Goal: Information Seeking & Learning: Learn about a topic

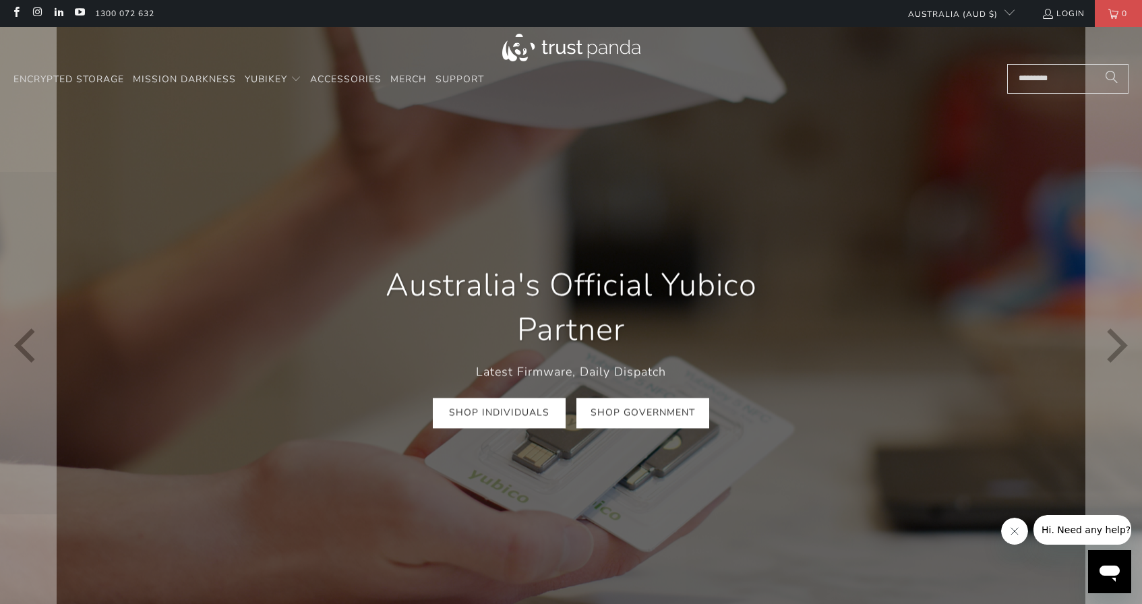
click at [651, 409] on link "Shop Government" at bounding box center [643, 414] width 133 height 30
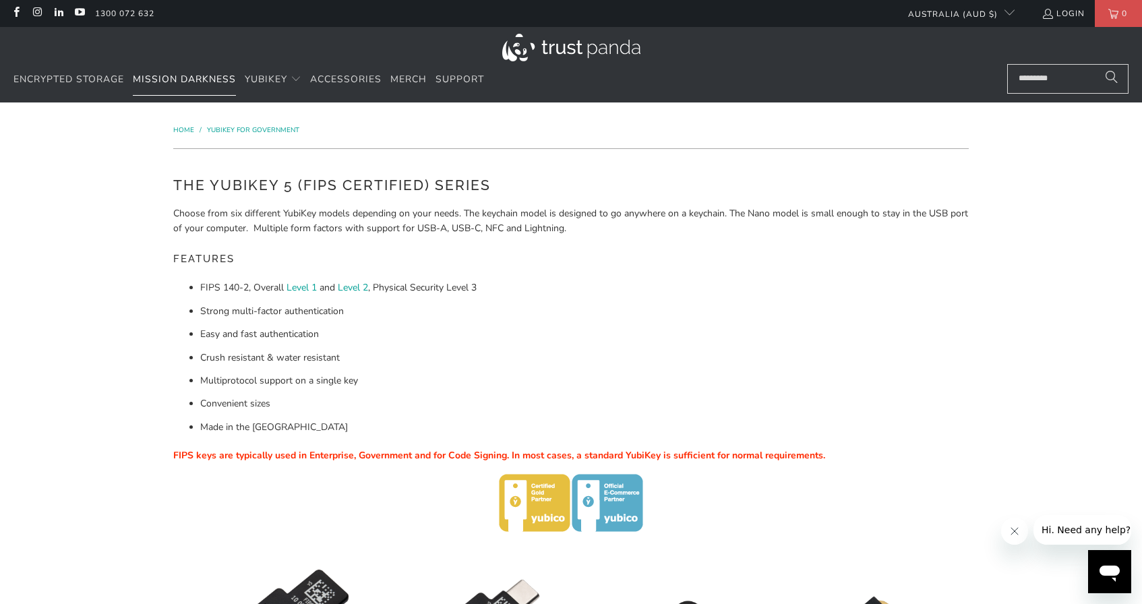
click at [181, 83] on span "Mission Darkness" at bounding box center [184, 79] width 103 height 13
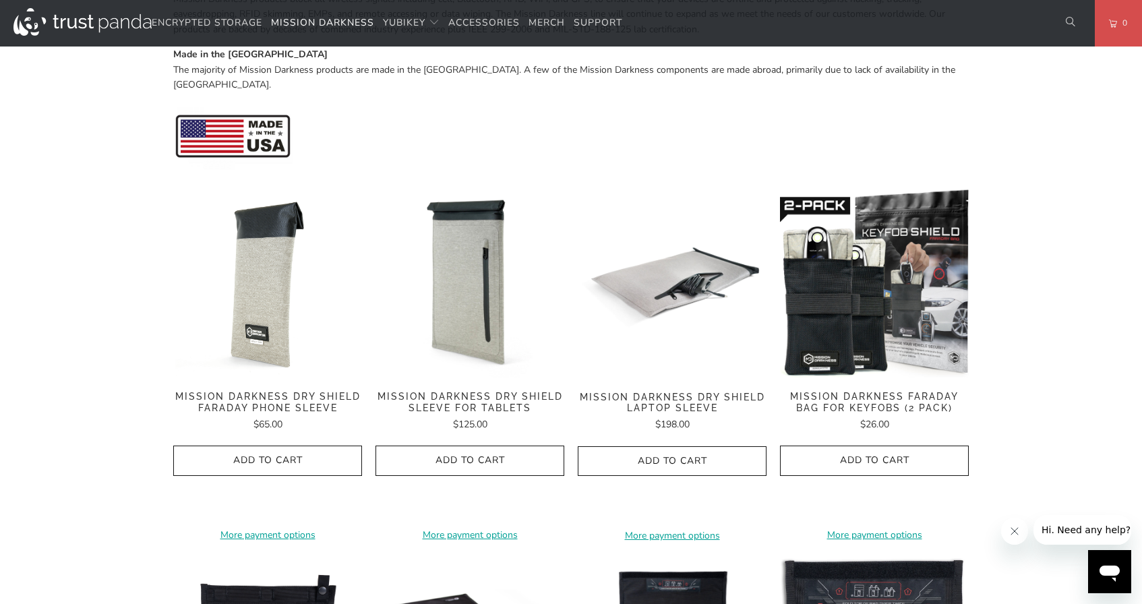
scroll to position [545, 0]
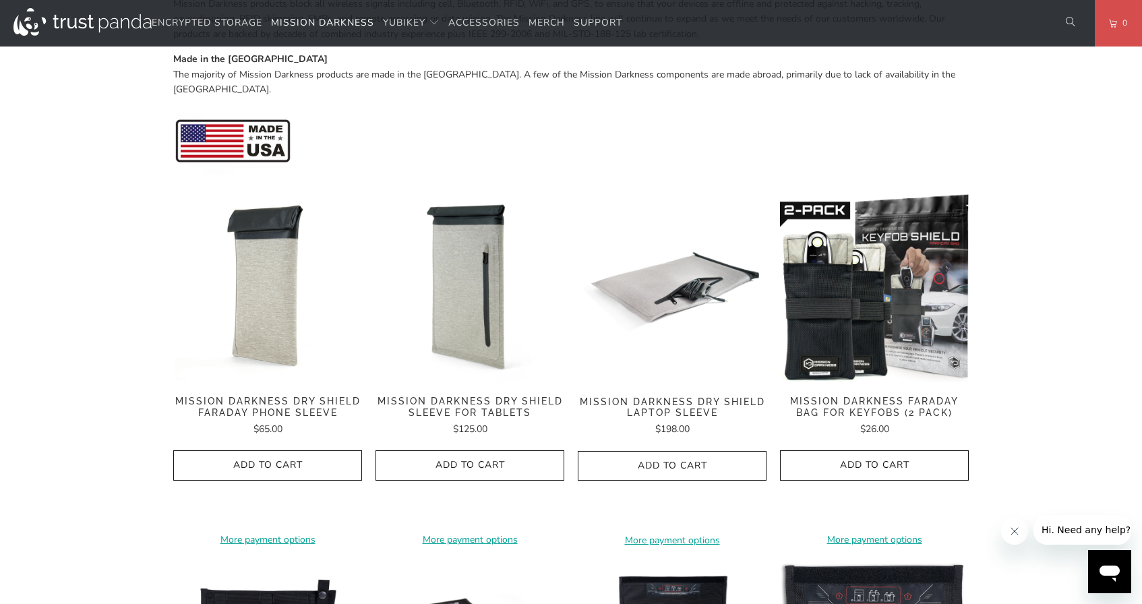
click at [250, 270] on img at bounding box center [267, 288] width 189 height 189
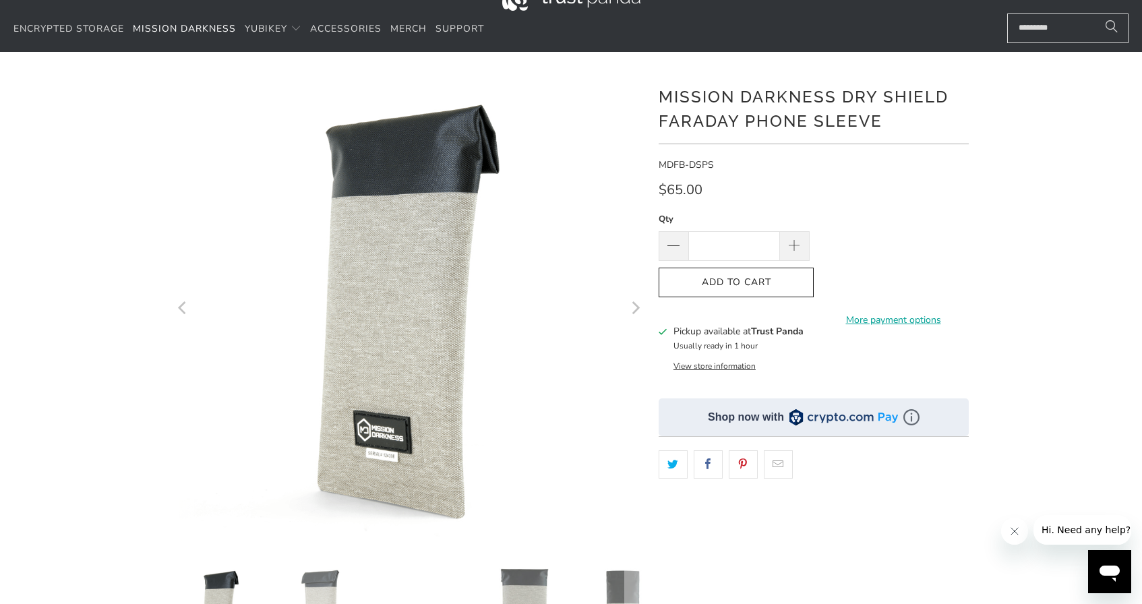
scroll to position [43, 0]
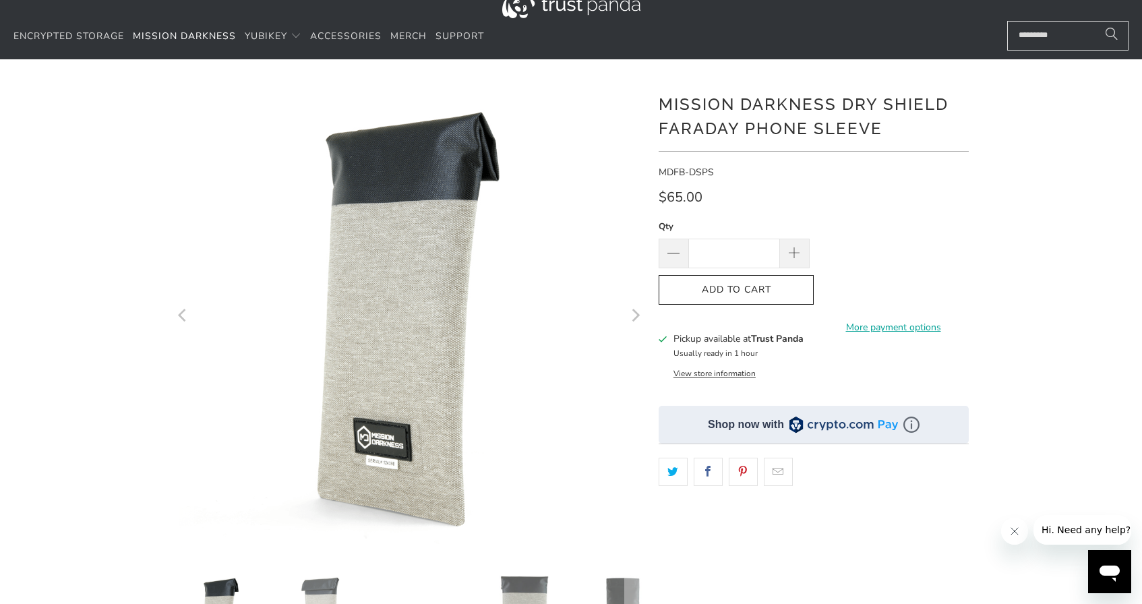
click at [633, 311] on icon "Next" at bounding box center [635, 314] width 13 height 283
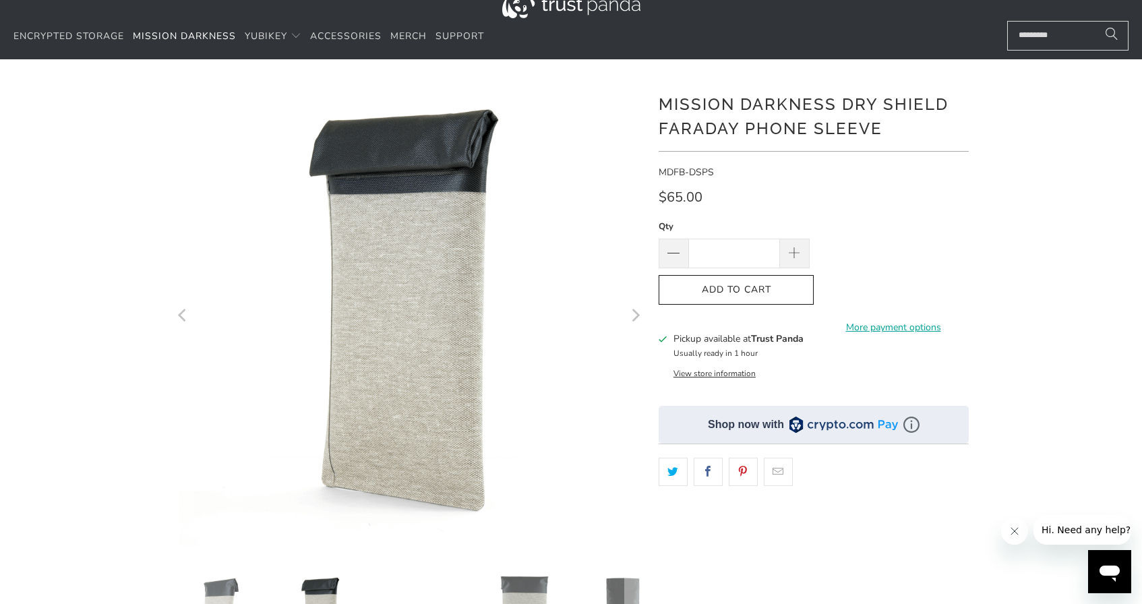
click at [633, 311] on icon "Next" at bounding box center [635, 314] width 13 height 283
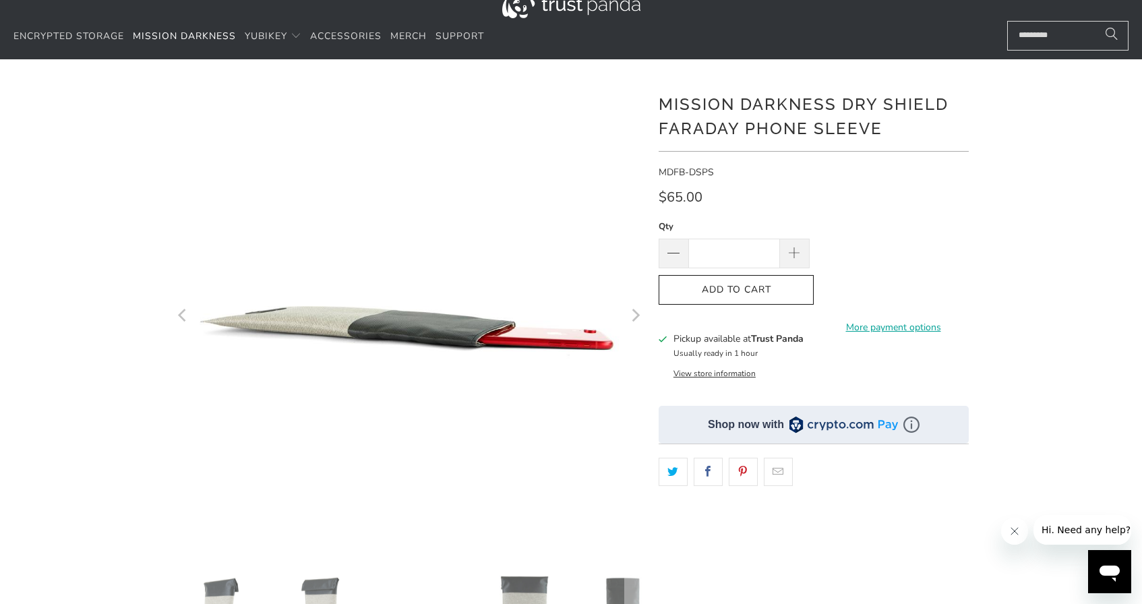
click at [633, 311] on icon "Next" at bounding box center [635, 314] width 13 height 283
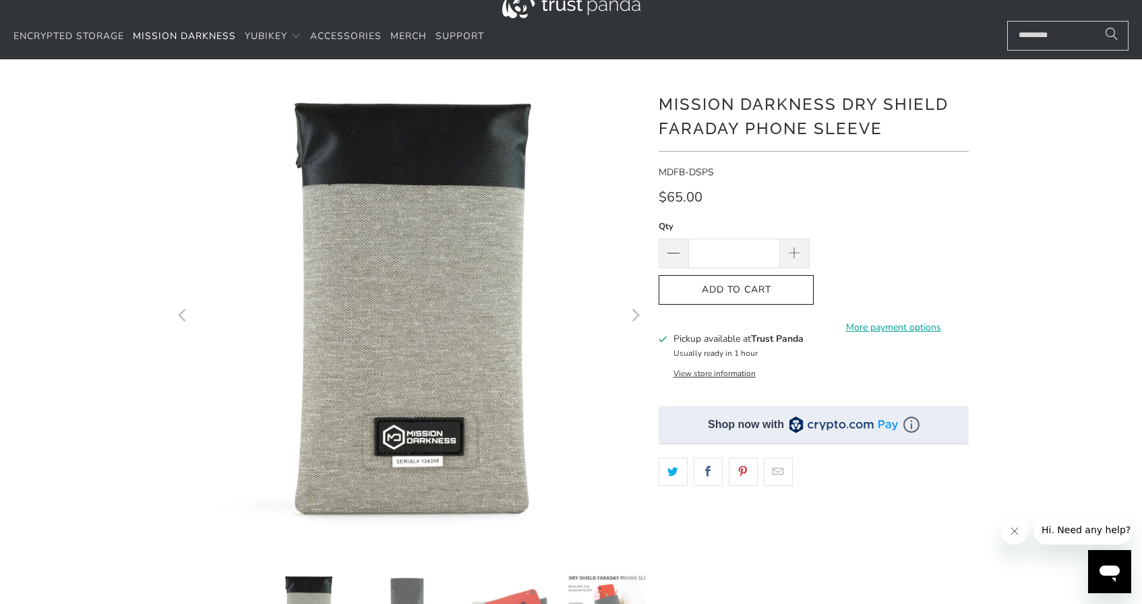
click at [633, 311] on icon "Next" at bounding box center [635, 314] width 13 height 283
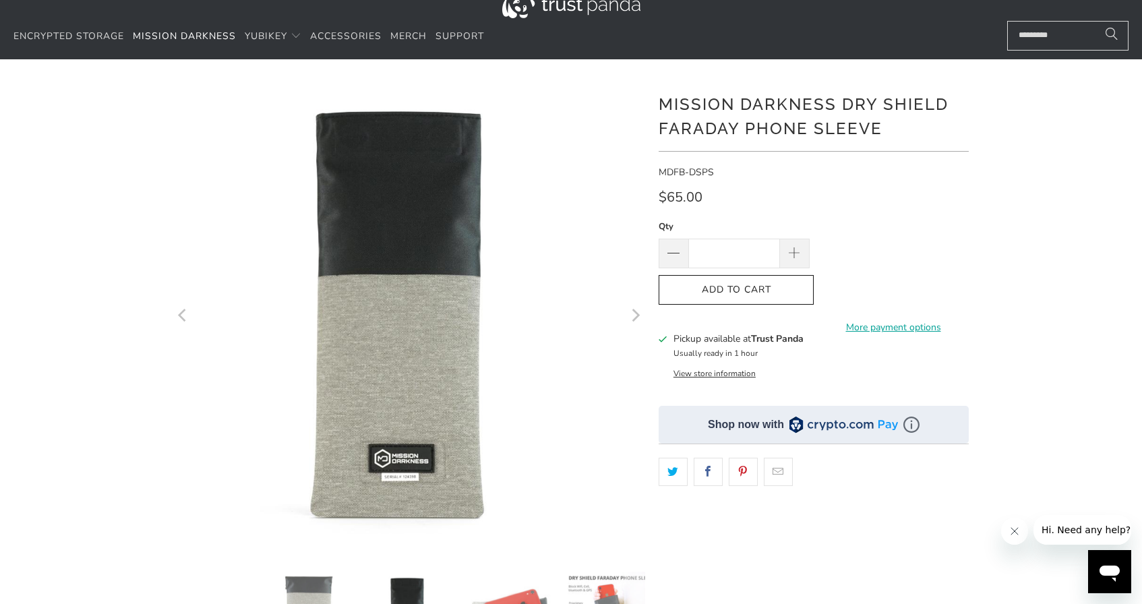
click at [633, 311] on icon "Next" at bounding box center [635, 314] width 13 height 283
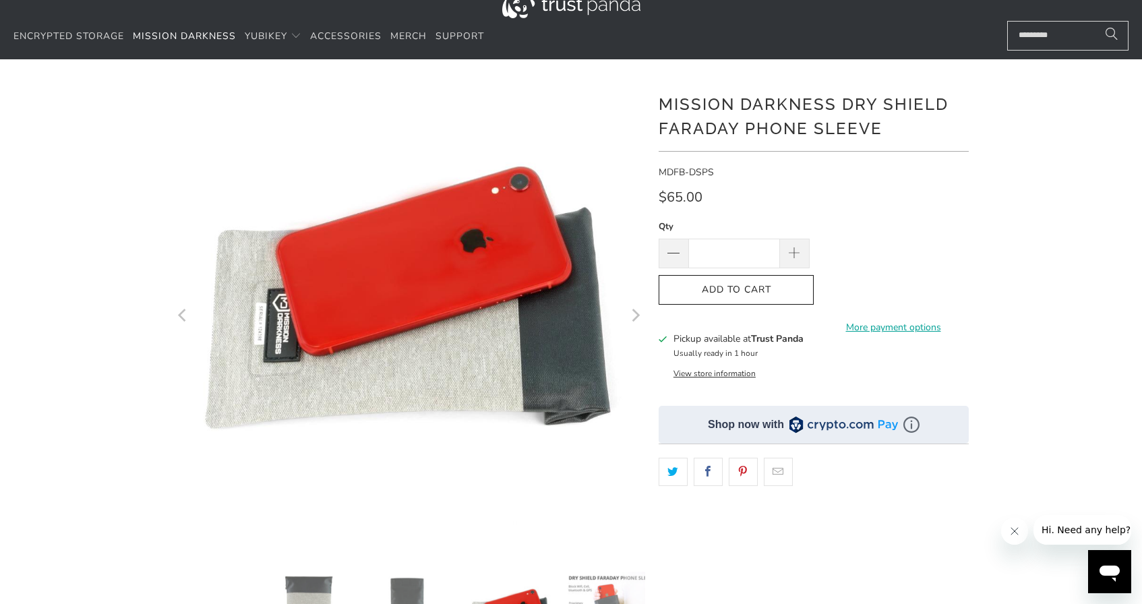
click at [633, 311] on icon "Next" at bounding box center [635, 314] width 13 height 283
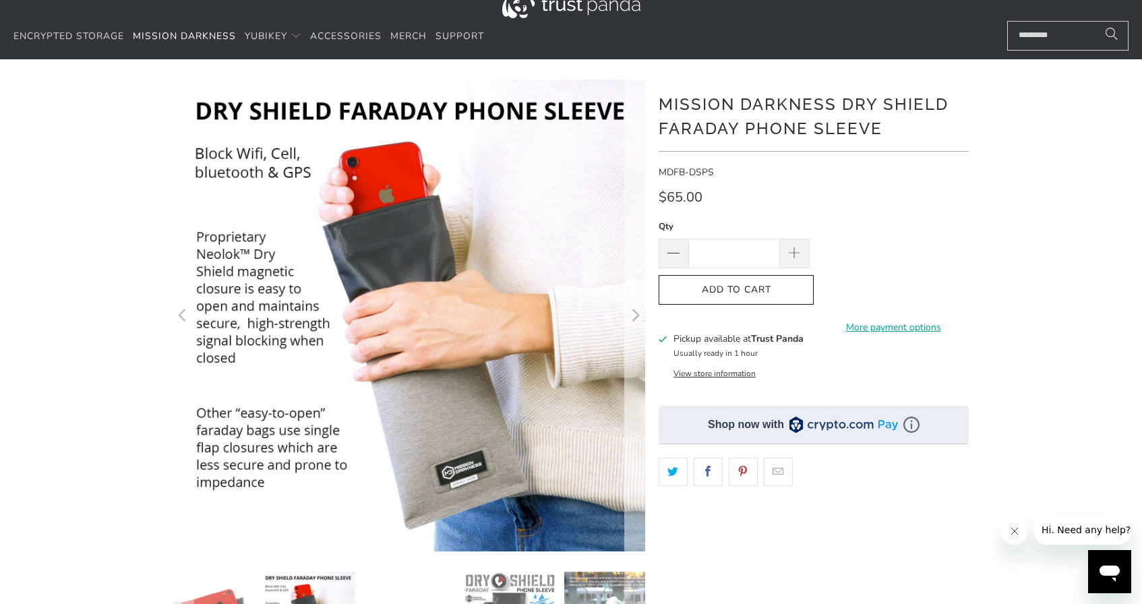
click at [633, 311] on icon "Next" at bounding box center [635, 314] width 13 height 283
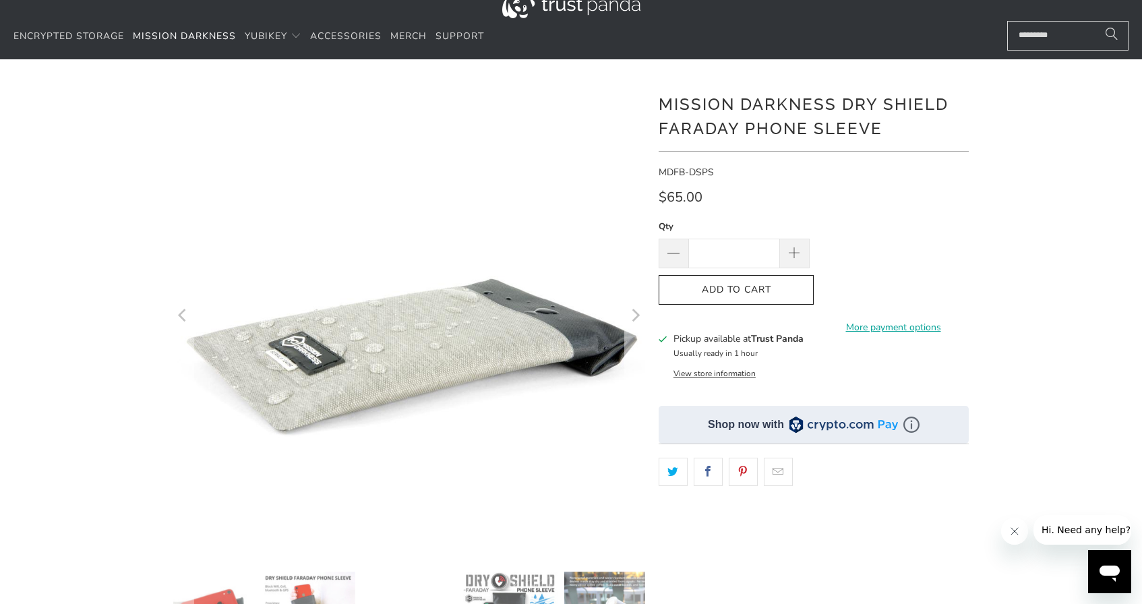
click at [633, 311] on icon "Next" at bounding box center [635, 314] width 13 height 283
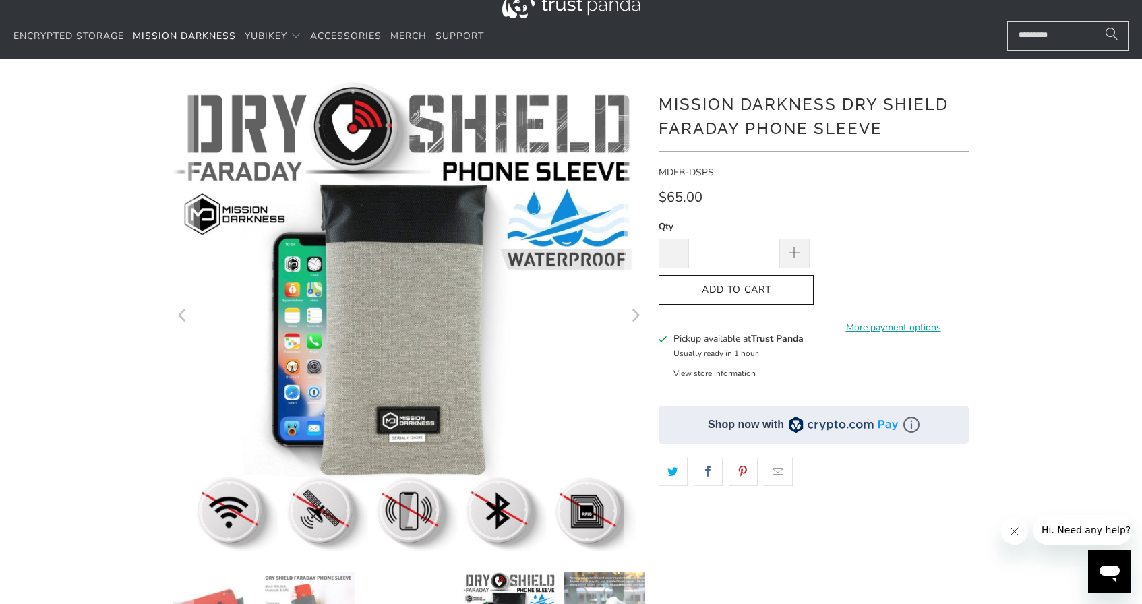
click at [633, 311] on icon "Next" at bounding box center [635, 314] width 13 height 283
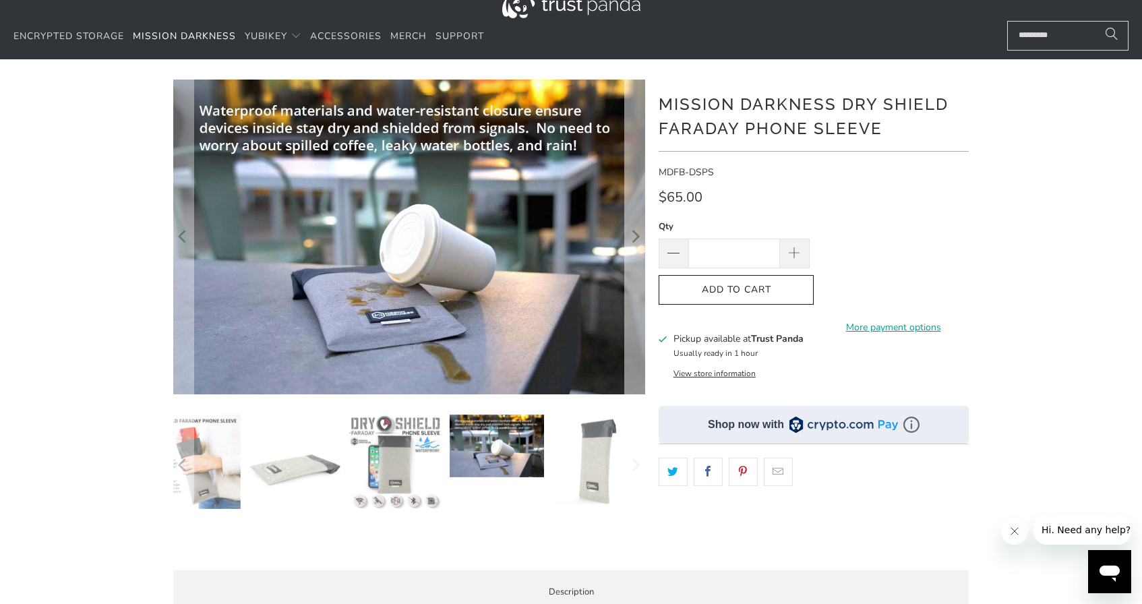
click at [633, 311] on icon "Next" at bounding box center [635, 236] width 13 height 189
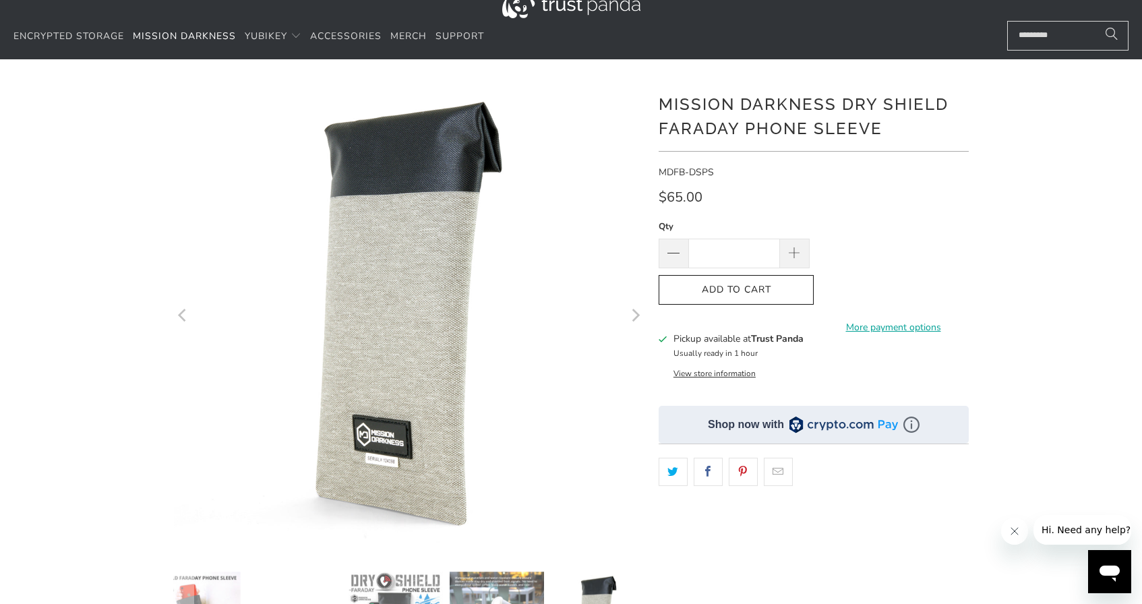
click at [633, 311] on icon "Next" at bounding box center [635, 314] width 13 height 283
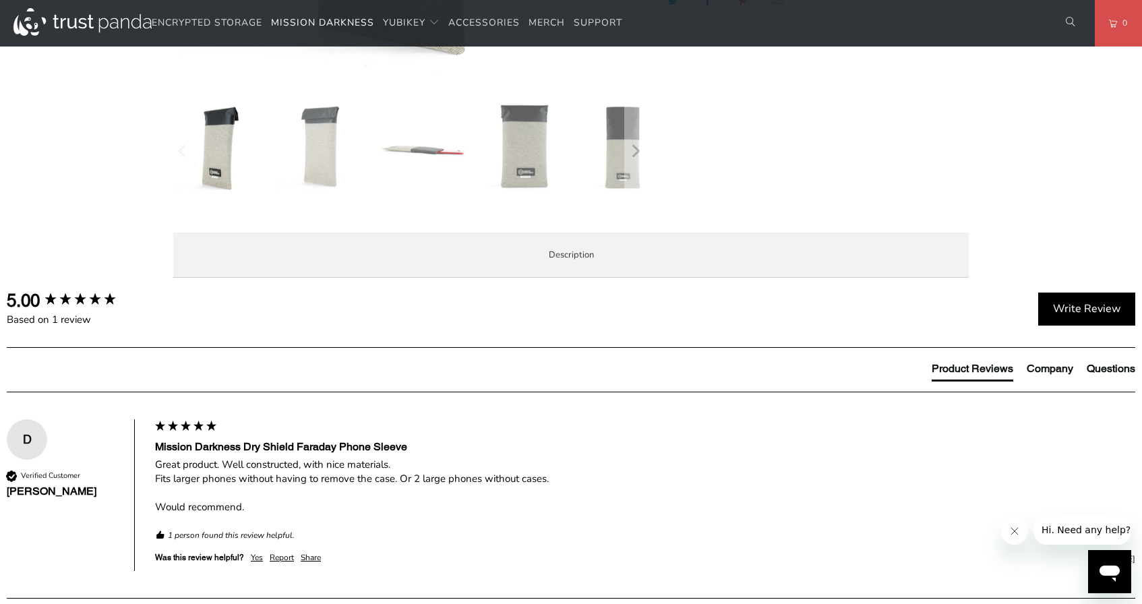
scroll to position [514, 0]
click at [0, 0] on span "Enterprise and Government" at bounding box center [0, 0] width 0 height 0
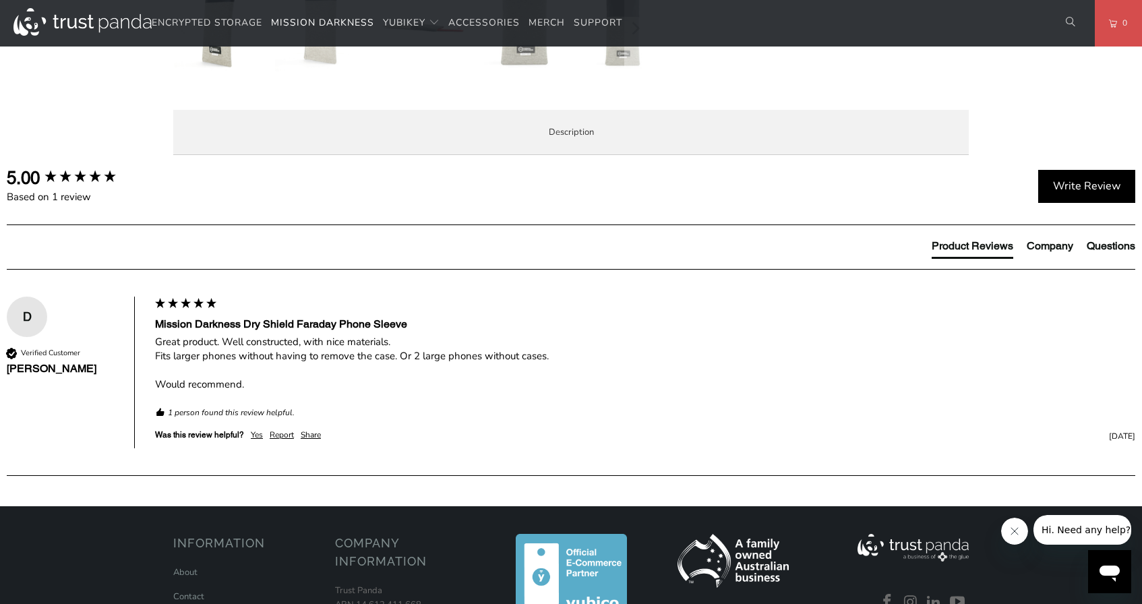
scroll to position [645, 0]
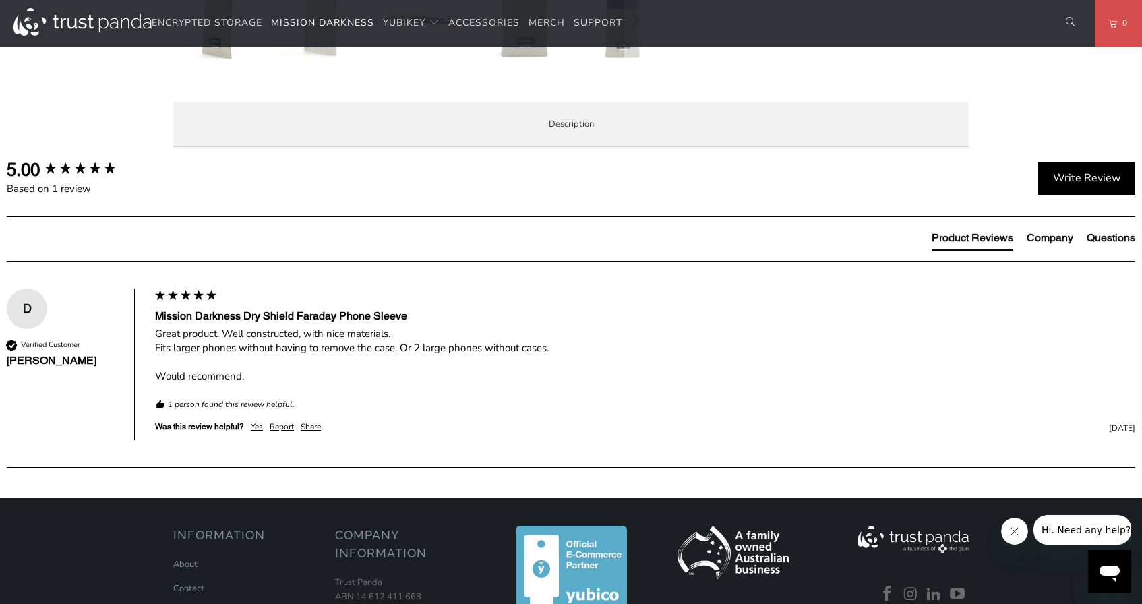
drag, startPoint x: 267, startPoint y: 283, endPoint x: 268, endPoint y: 349, distance: 65.4
click at [0, 0] on div "Trust Panda has a dedicated Enterprise and Government team. Please don't hesita…" at bounding box center [0, 0] width 0 height 0
click at [0, 0] on span "If you're a business that needs to ship to employees locally or globally, we ca…" at bounding box center [0, 0] width 0 height 0
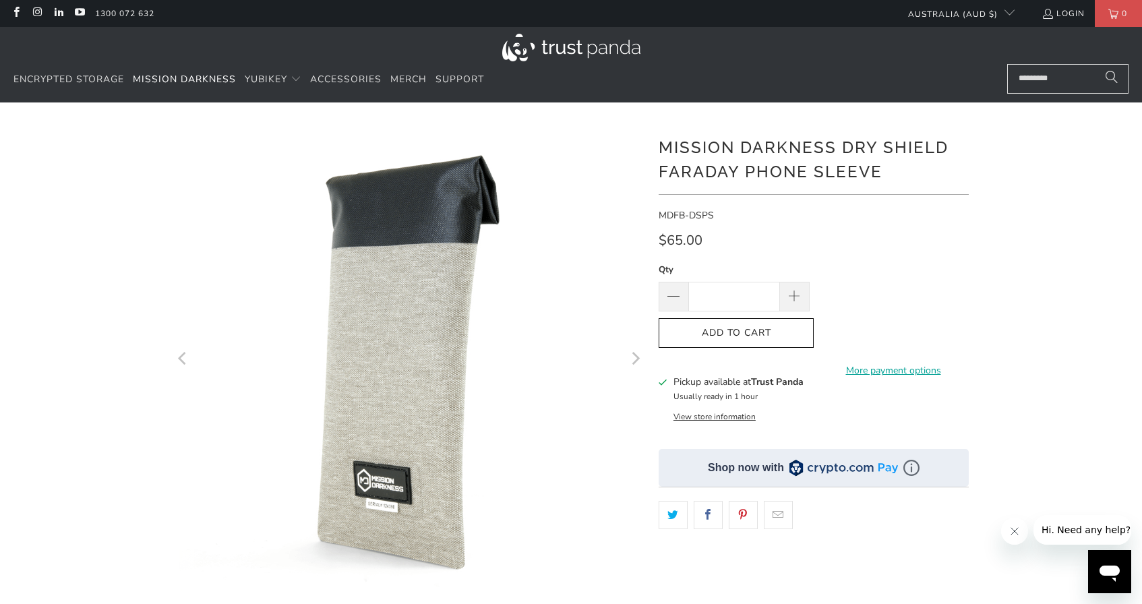
scroll to position [0, 0]
click at [18, 16] on link at bounding box center [15, 13] width 11 height 11
